Goal: Task Accomplishment & Management: Manage account settings

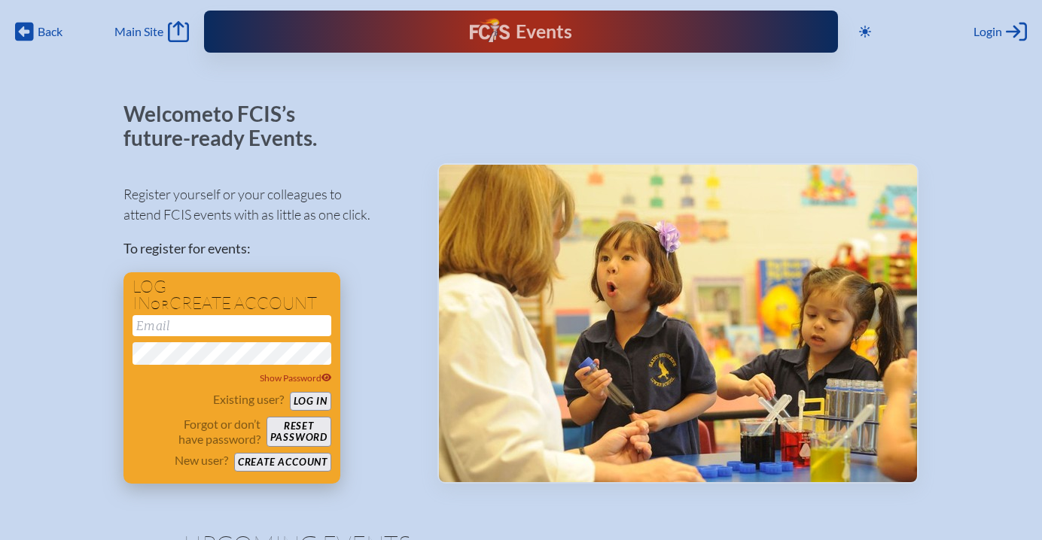
type input "[EMAIL_ADDRESS][DOMAIN_NAME]"
click at [306, 392] on div "Existing user? Log in" at bounding box center [231, 401] width 199 height 19
click at [310, 403] on button "Log in" at bounding box center [310, 401] width 41 height 19
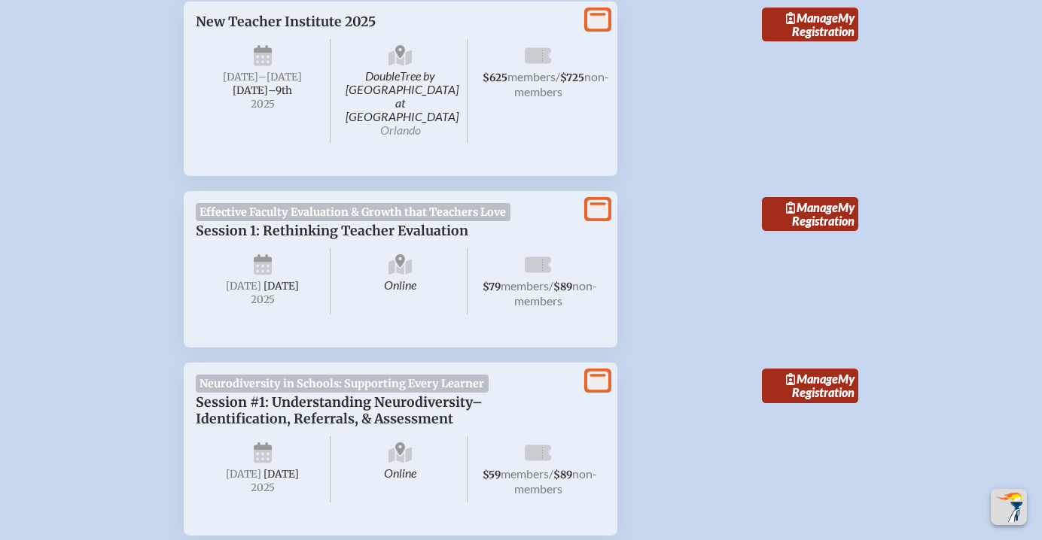
scroll to position [609, 0]
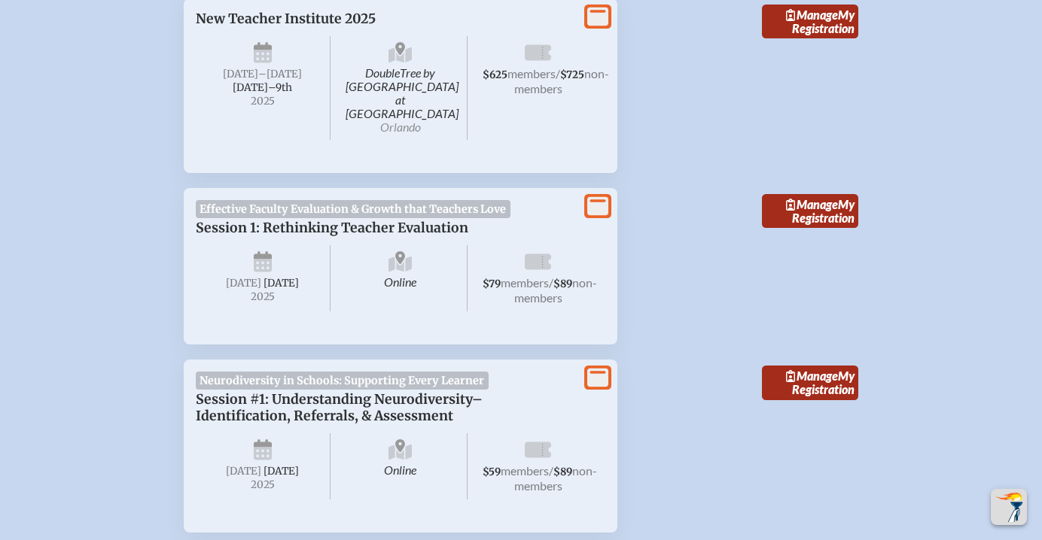
click at [588, 196] on icon at bounding box center [597, 205] width 21 height 19
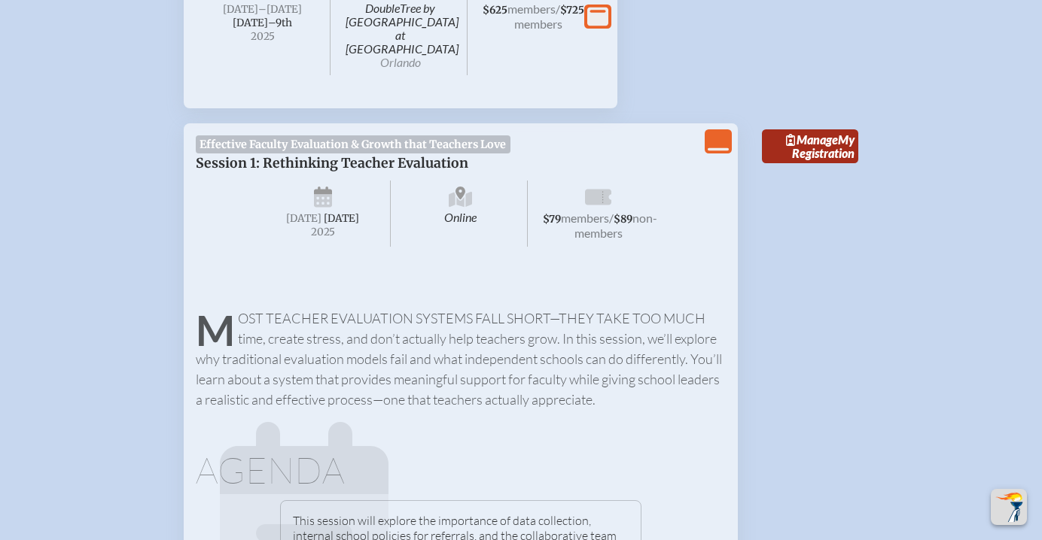
scroll to position [610, 0]
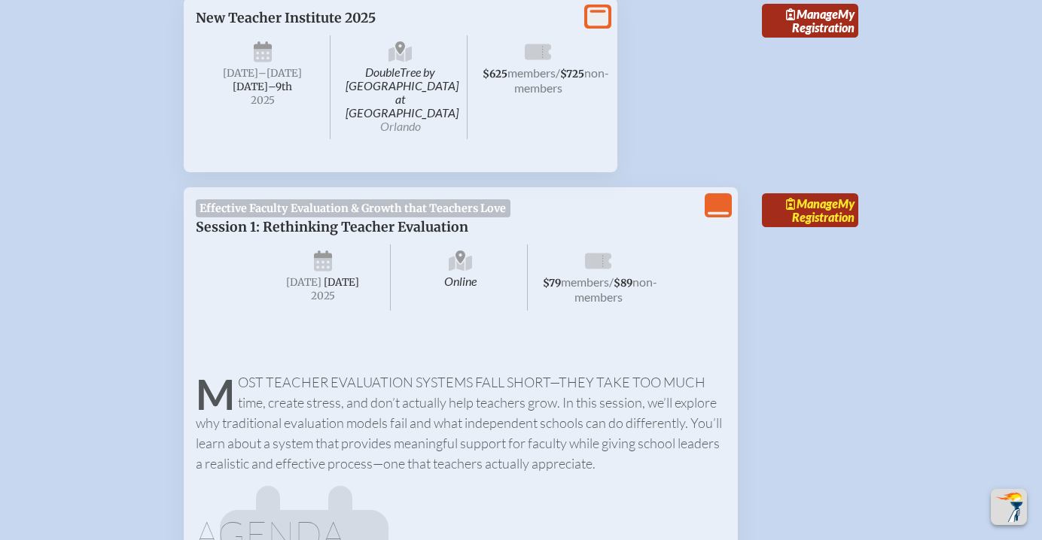
click at [807, 204] on link "Manage My Registration" at bounding box center [810, 210] width 96 height 35
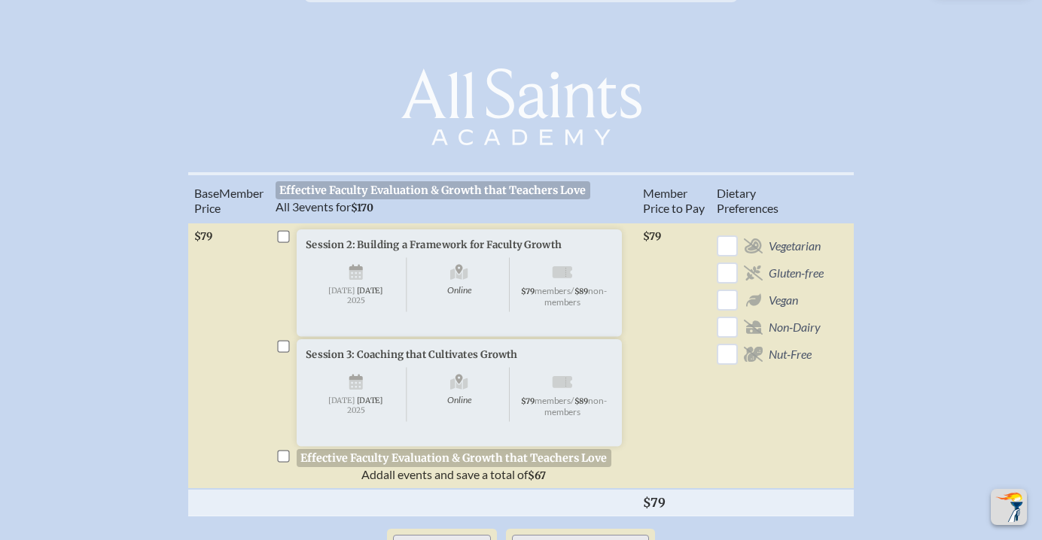
scroll to position [413, 0]
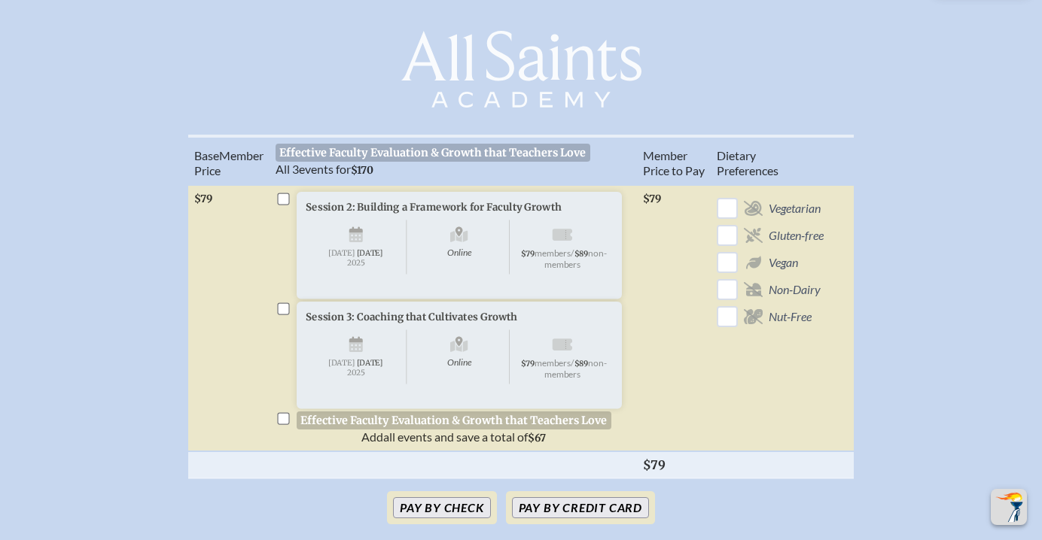
click at [284, 425] on input "checkbox" at bounding box center [283, 418] width 12 height 12
checkbox input "true"
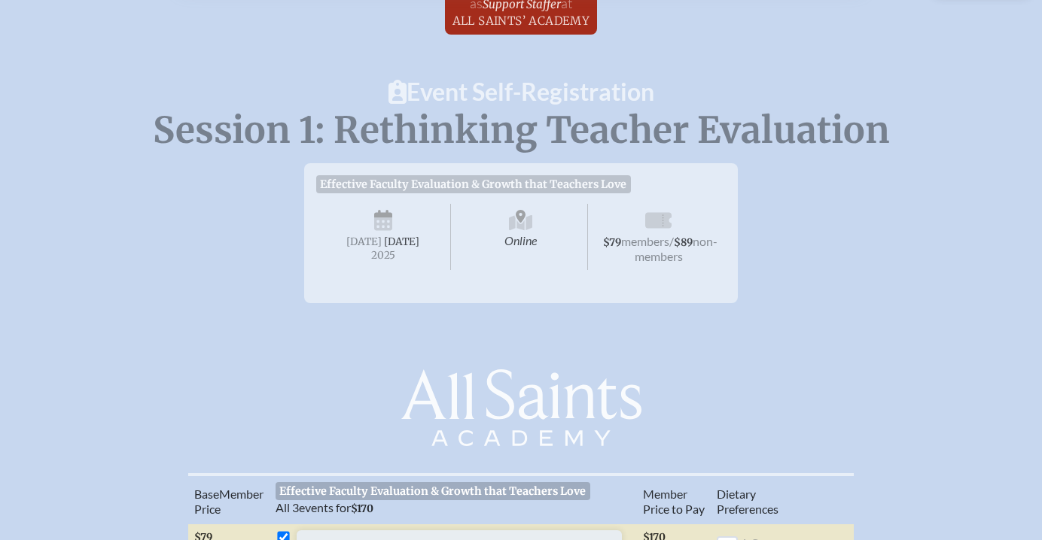
scroll to position [0, 0]
